Goal: Navigation & Orientation: Understand site structure

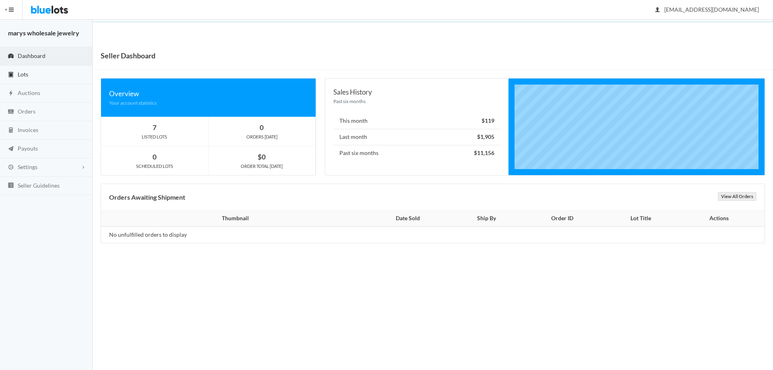
click at [27, 72] on span "Lots" at bounding box center [23, 74] width 10 height 7
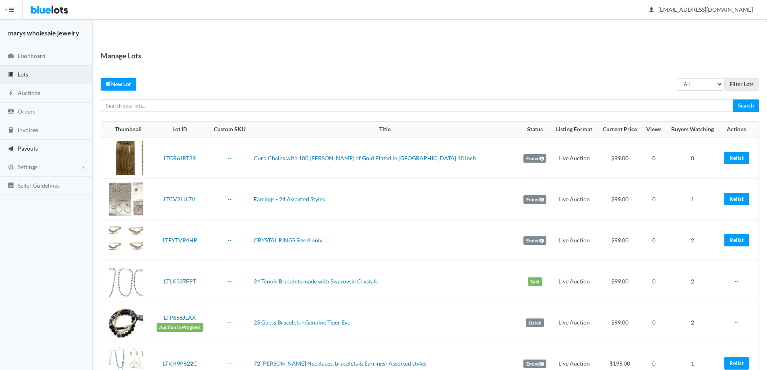
click at [28, 148] on span "Payouts" at bounding box center [28, 148] width 20 height 7
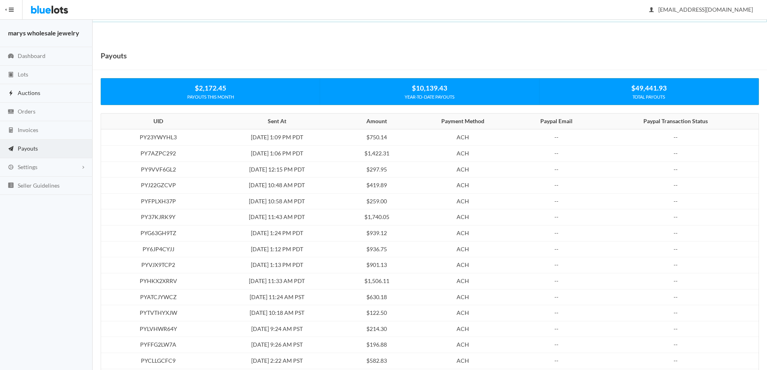
click at [34, 93] on span "Auctions" at bounding box center [29, 92] width 23 height 7
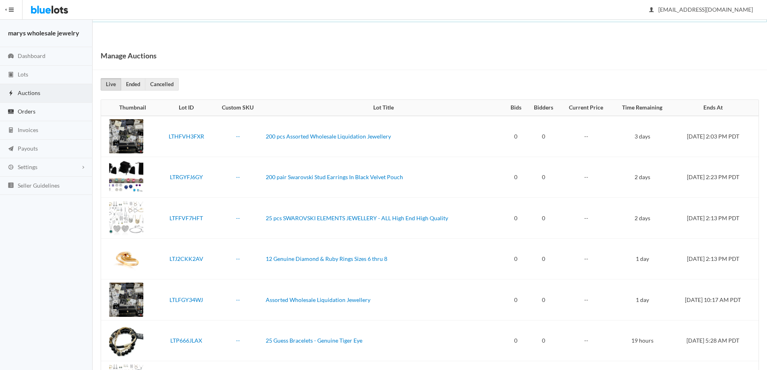
click at [24, 114] on link "Orders" at bounding box center [46, 112] width 93 height 19
